Goal: Contribute content: Add original content to the website for others to see

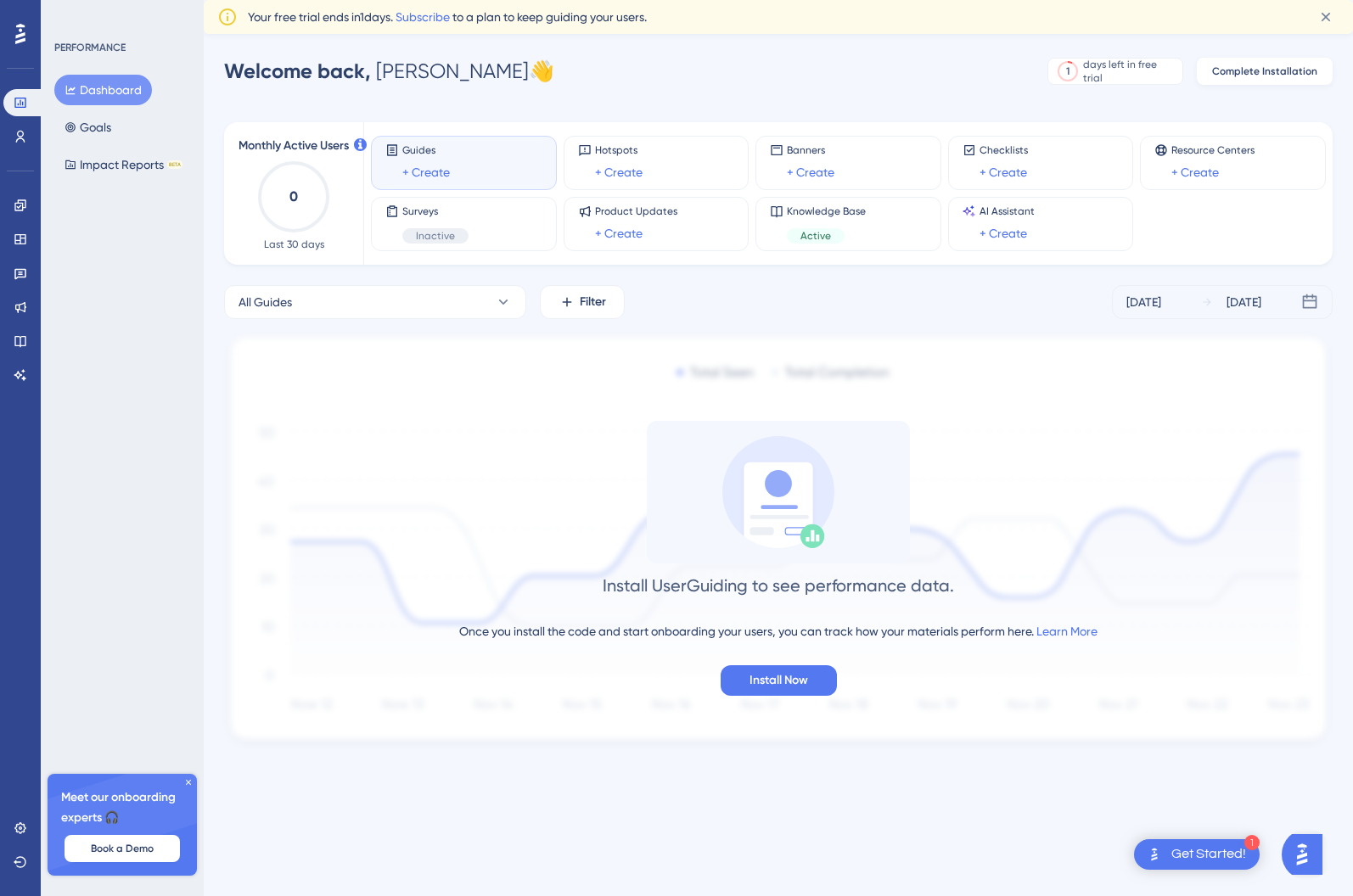
click at [1275, 69] on span "Complete Installation" at bounding box center [1265, 70] width 105 height 13
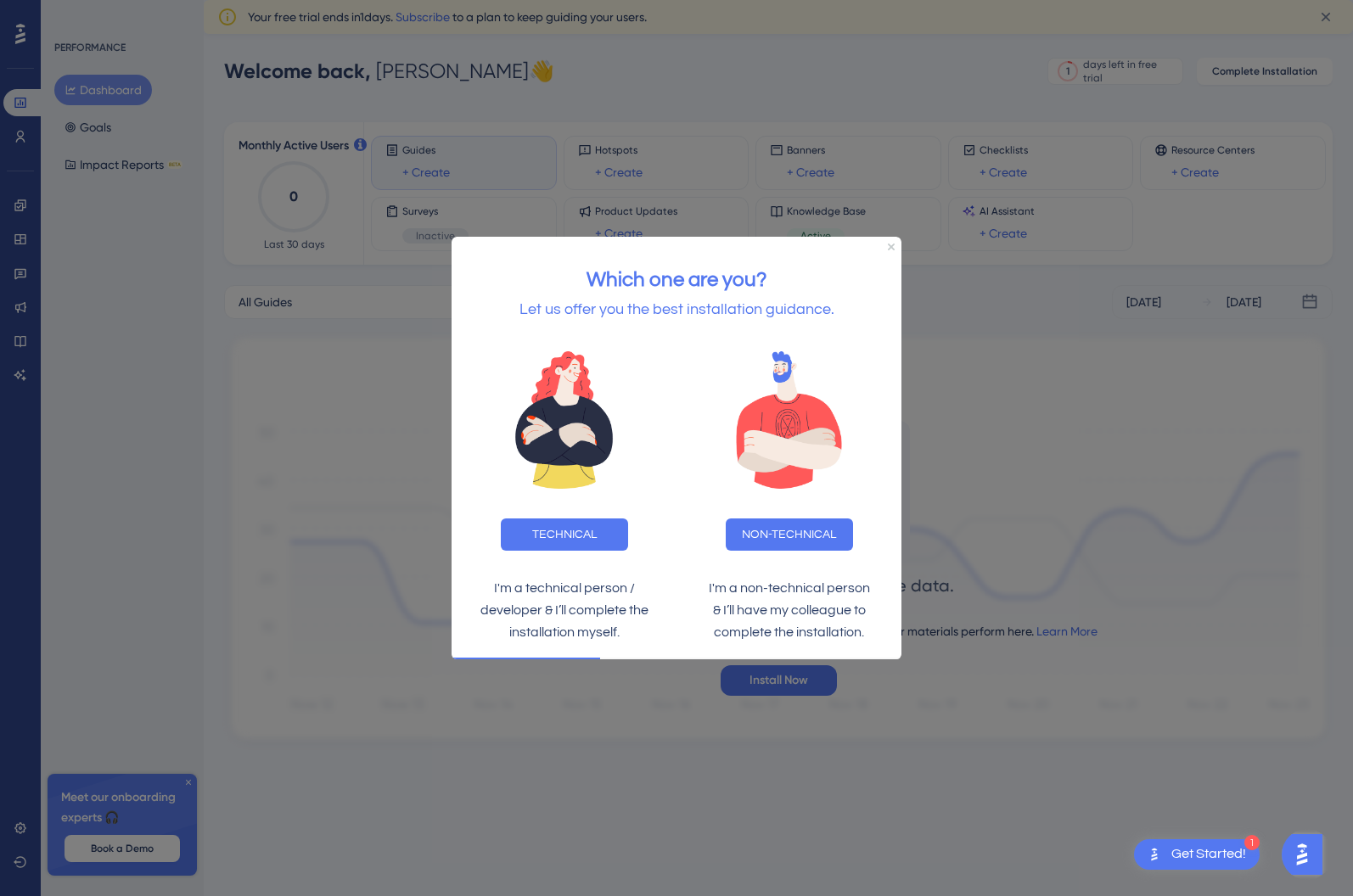
click at [1005, 382] on div at bounding box center [676, 448] width 1353 height 896
click at [889, 245] on icon "Close Preview" at bounding box center [892, 247] width 7 height 7
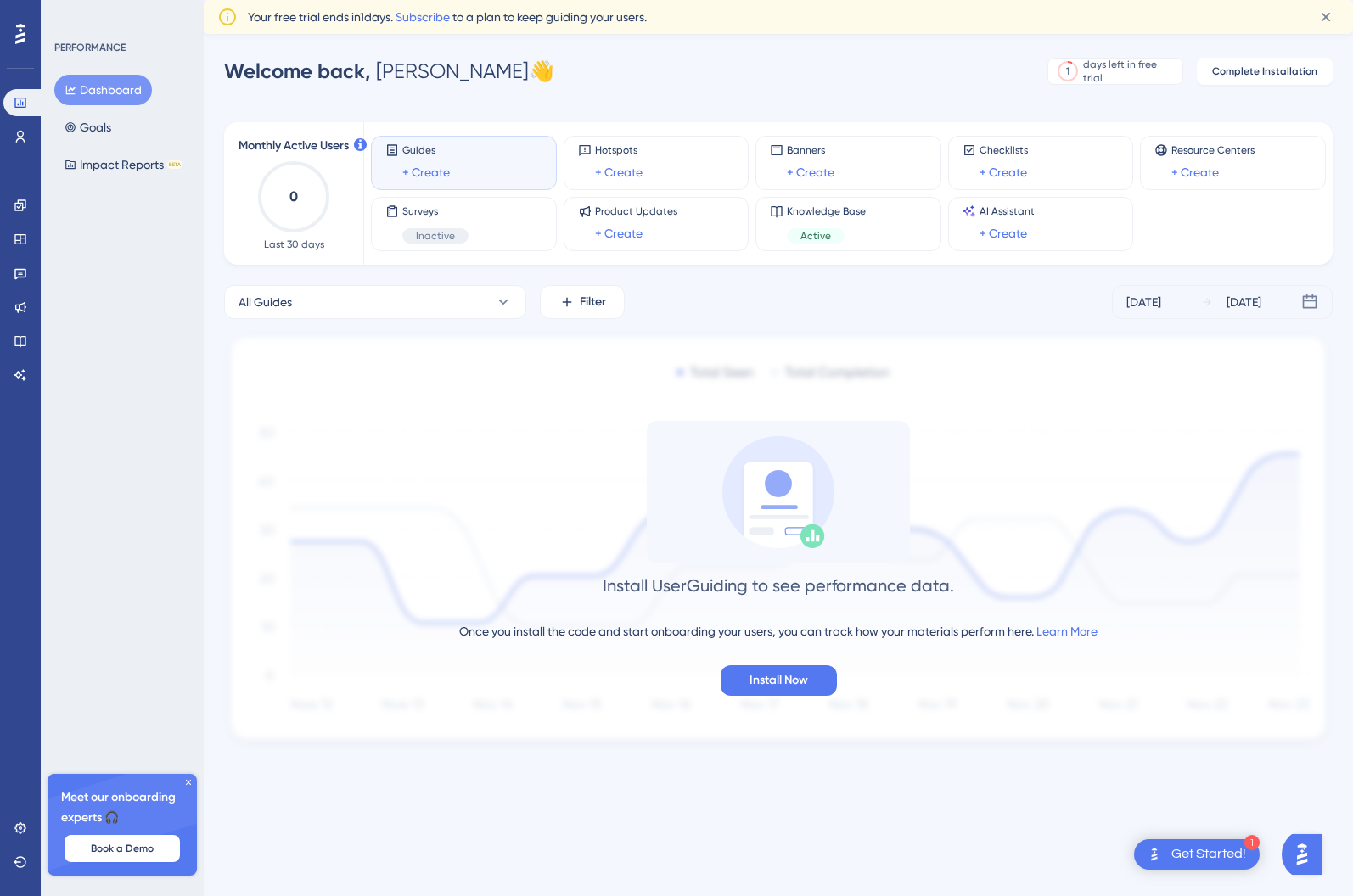
click at [461, 160] on div "Guides + Create" at bounding box center [464, 163] width 157 height 39
click at [414, 172] on link "+ Create" at bounding box center [426, 172] width 47 height 20
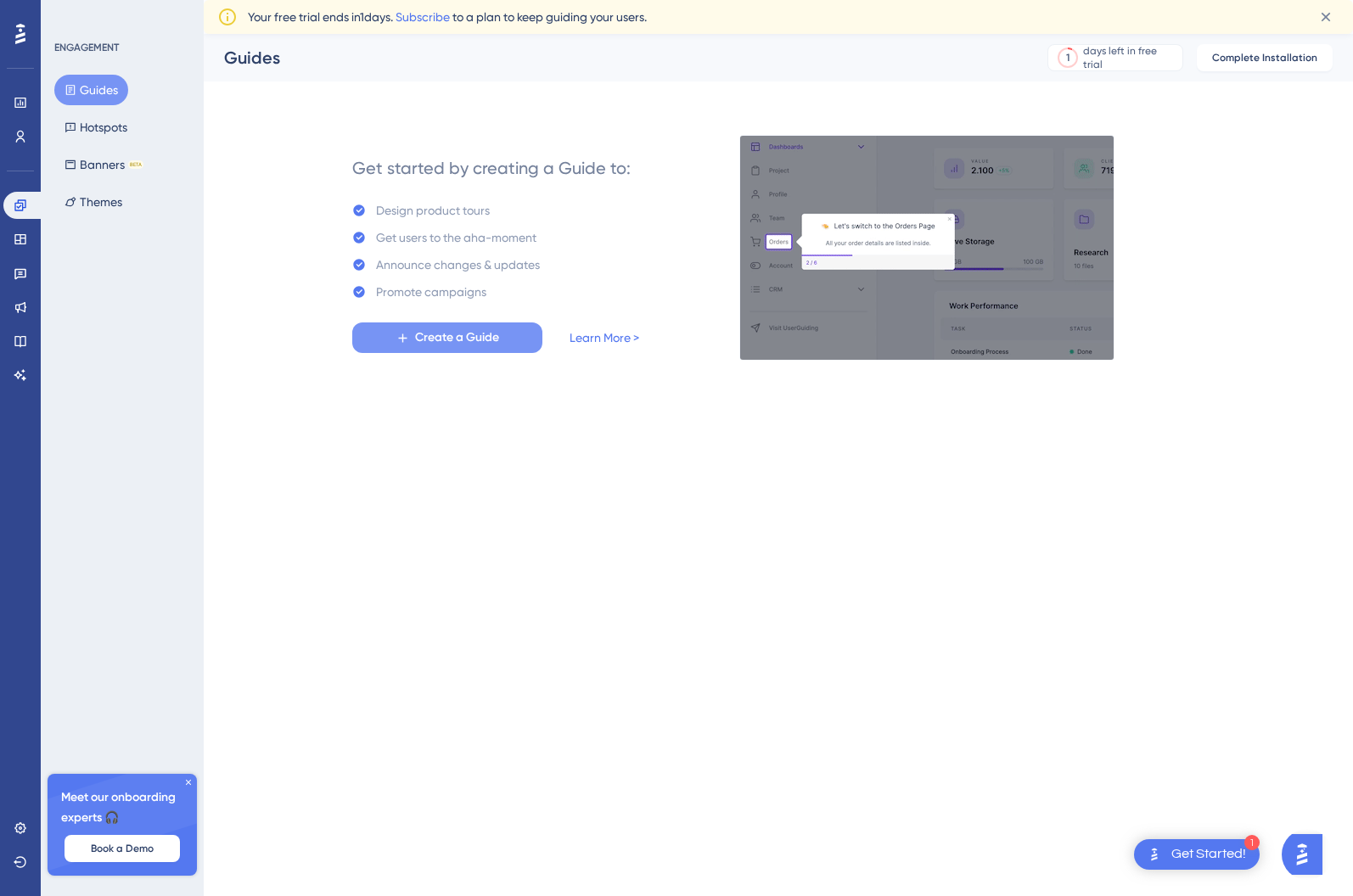
click at [458, 332] on span "Create a Guide" at bounding box center [457, 338] width 84 height 20
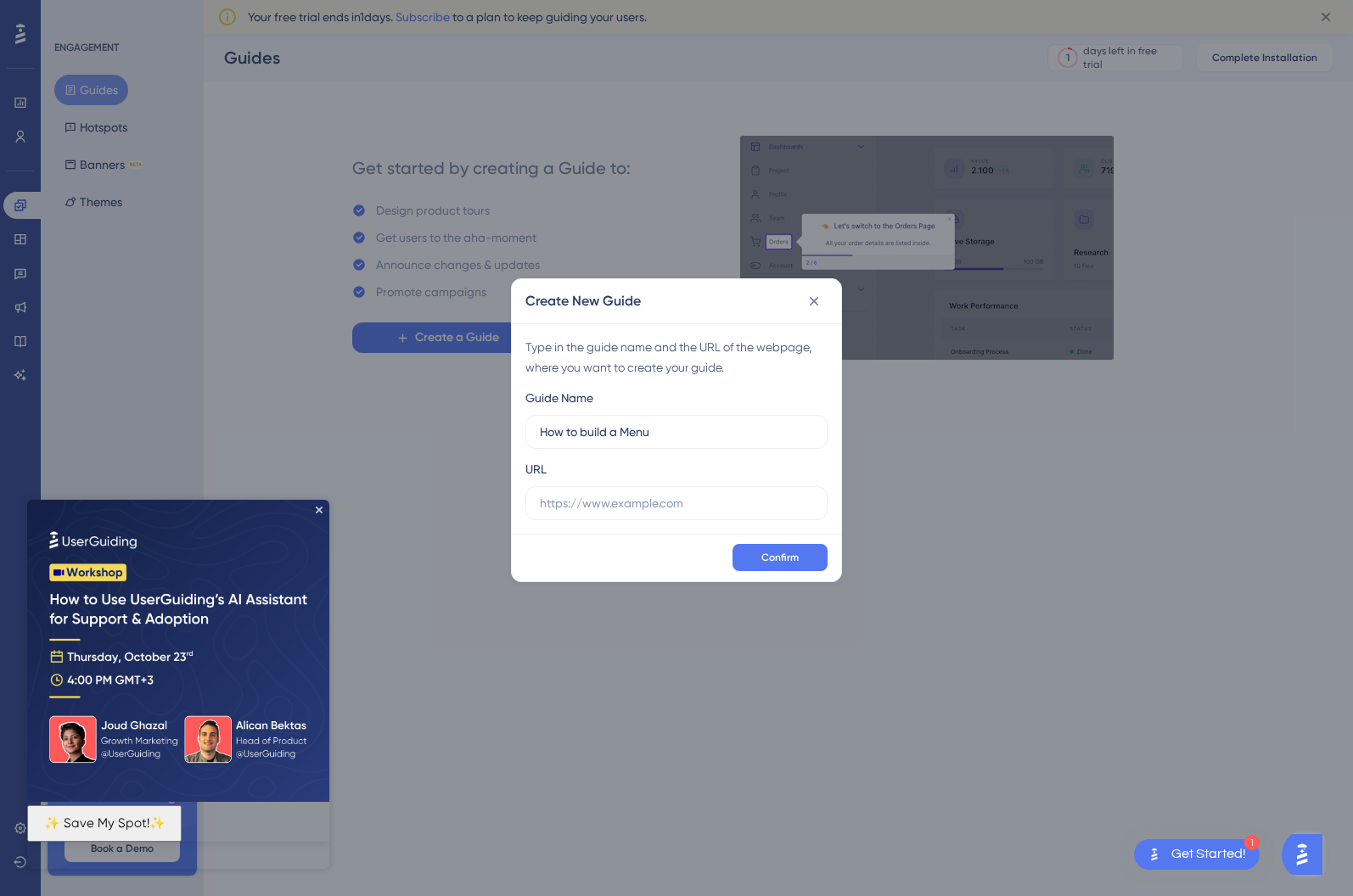
type input "How to build a Menu"
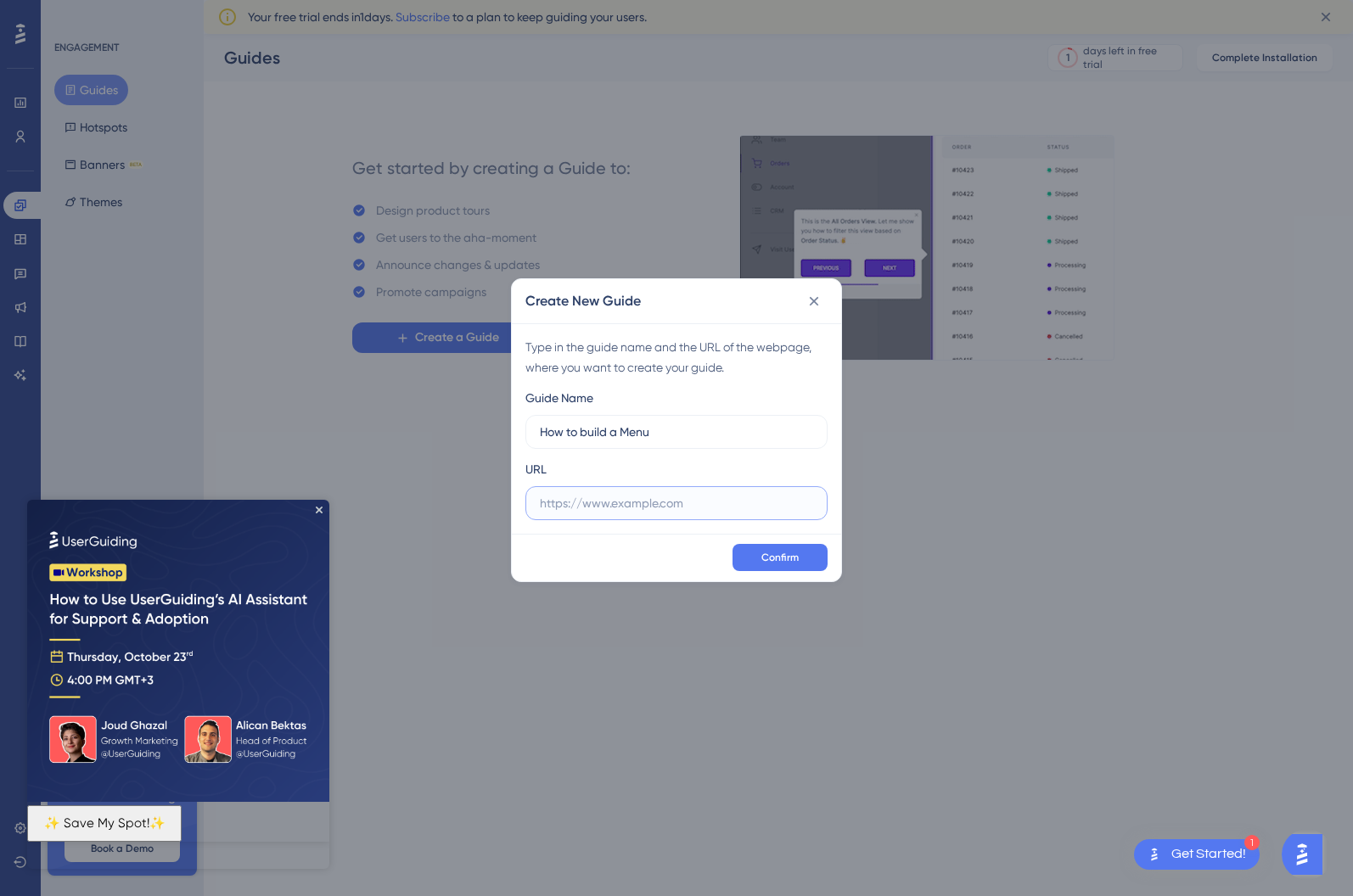
click at [670, 506] on input "text" at bounding box center [676, 503] width 273 height 19
paste input "[URL][DOMAIN_NAME]"
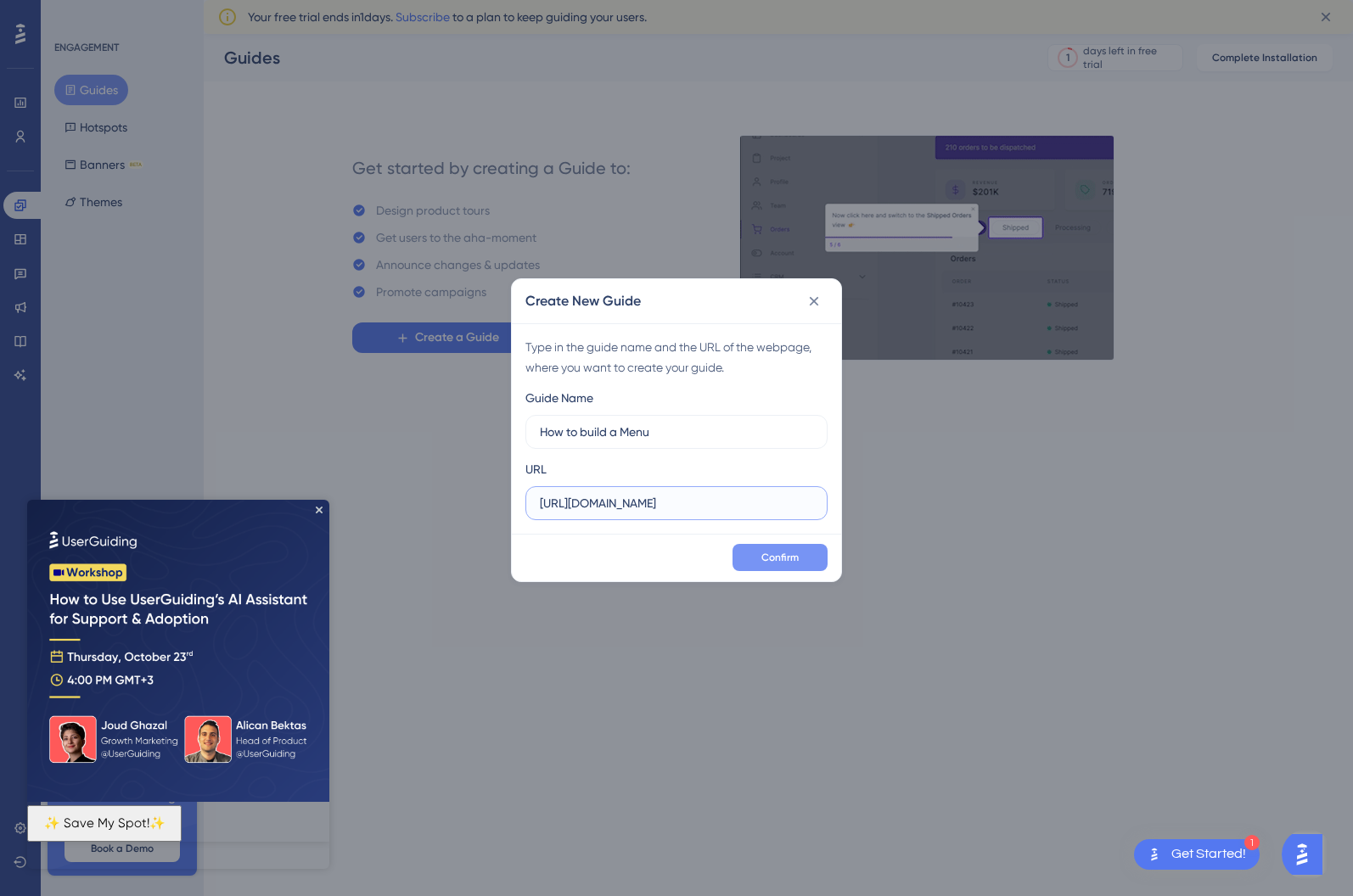
scroll to position [0, 151]
type input "[URL][DOMAIN_NAME]"
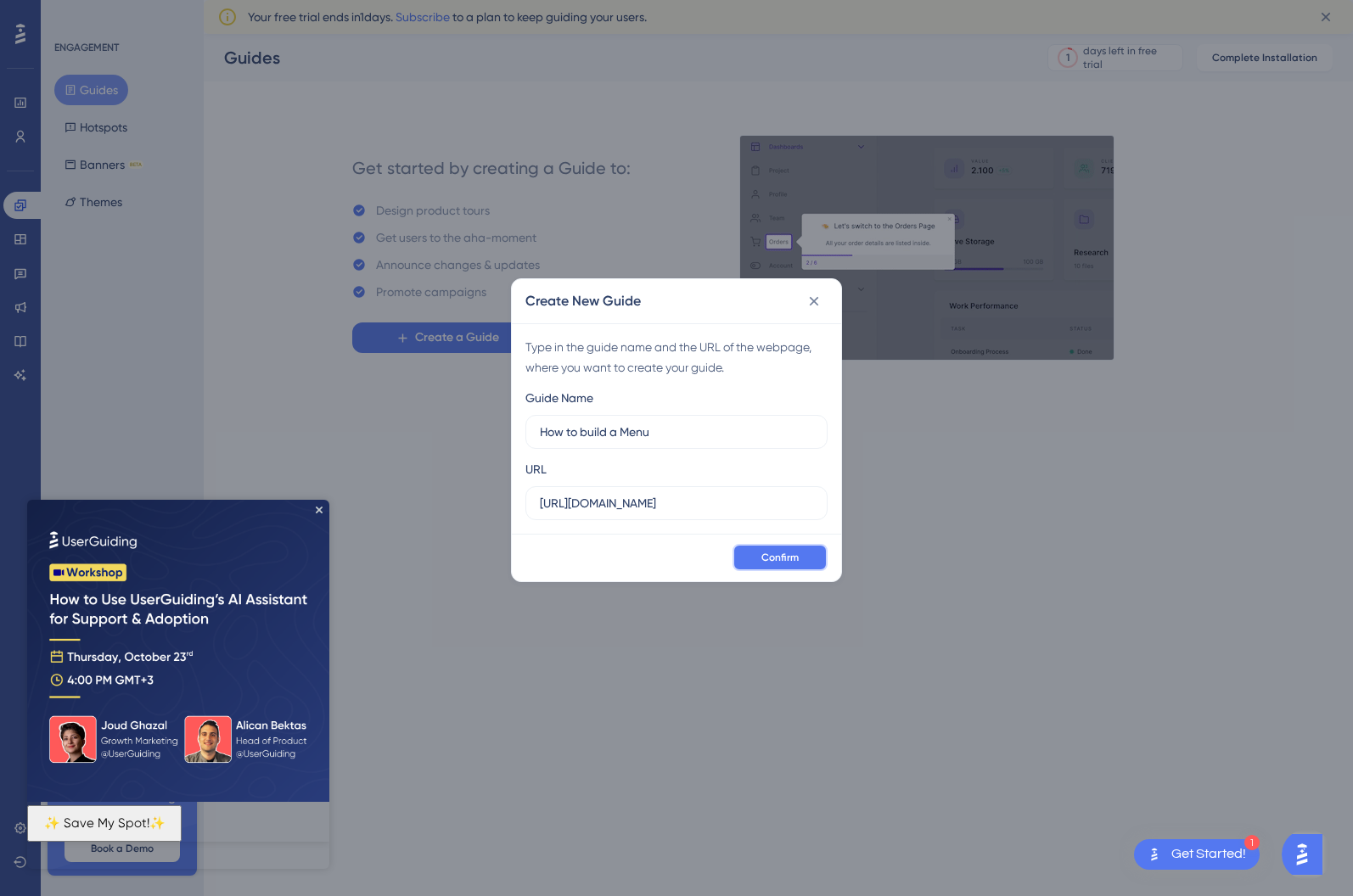
click at [777, 551] on span "Confirm" at bounding box center [780, 558] width 37 height 13
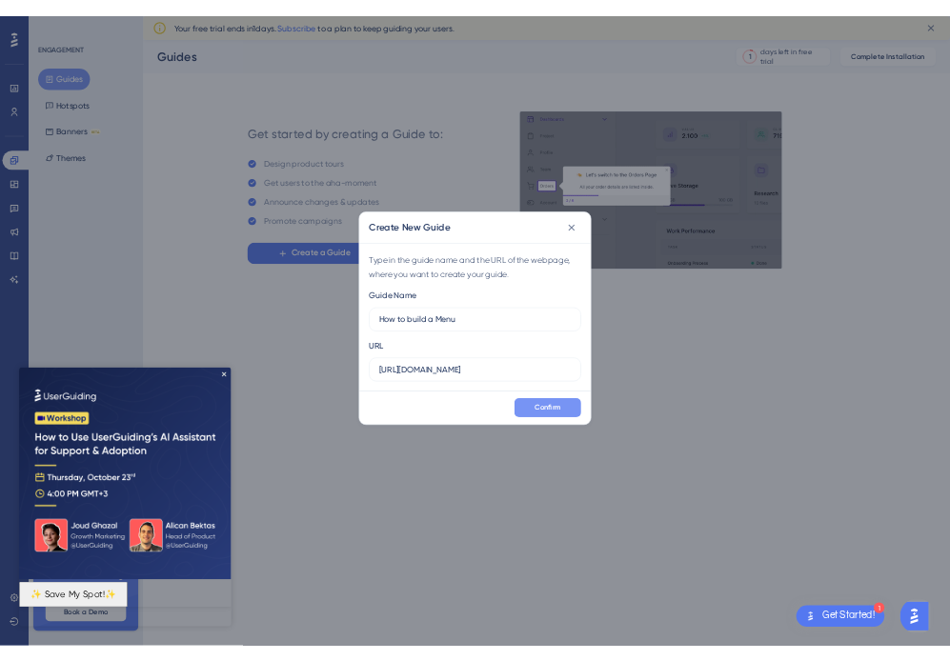
scroll to position [0, 0]
